Goal: Find specific page/section: Find specific page/section

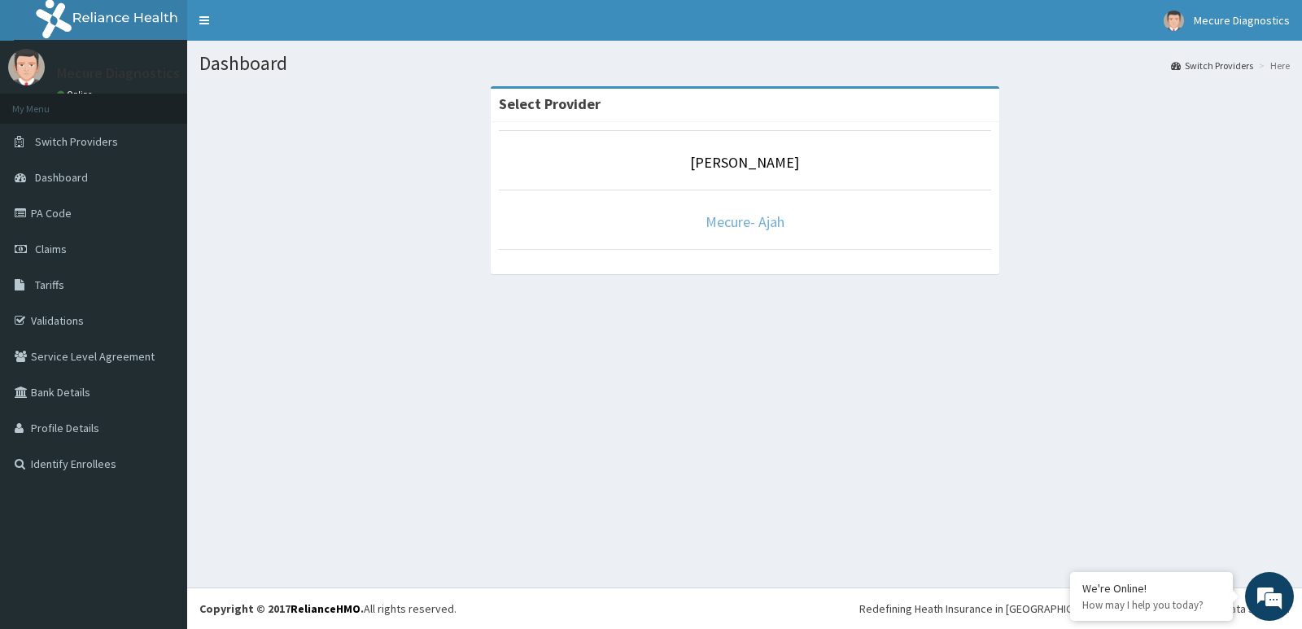
click at [728, 224] on link "Mecure- Ajah" at bounding box center [745, 221] width 79 height 19
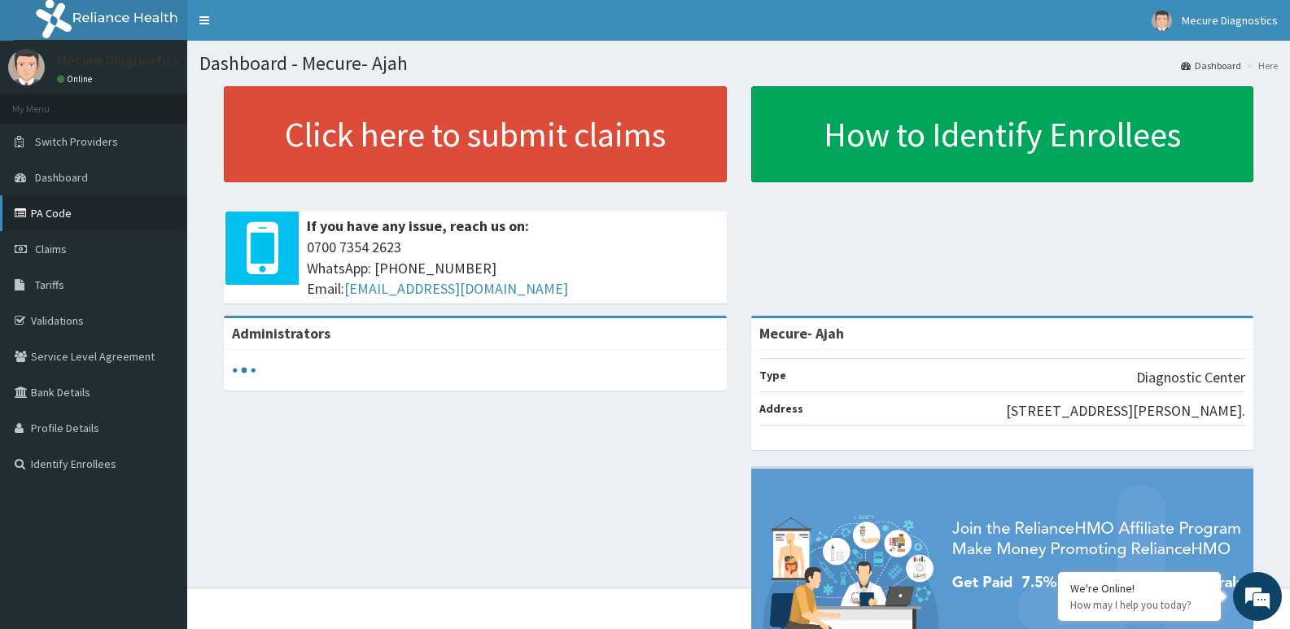
click at [76, 221] on link "PA Code" at bounding box center [93, 213] width 187 height 36
